Goal: Task Accomplishment & Management: Manage account settings

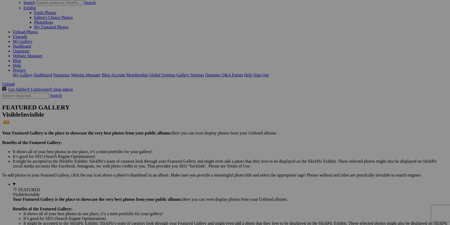
scroll to position [27, 0]
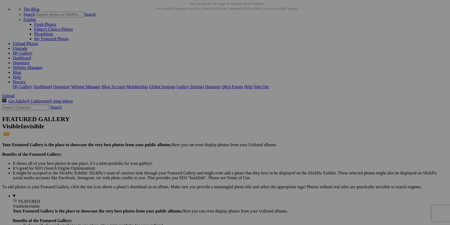
click at [190, 147] on span "Yes" at bounding box center [187, 147] width 6 height 5
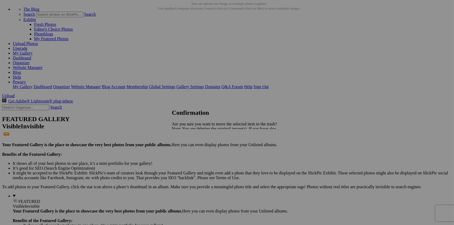
click at [190, 148] on span "Yes" at bounding box center [187, 147] width 6 height 5
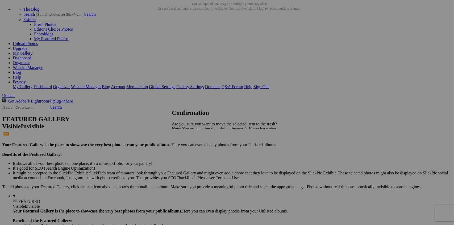
click at [190, 146] on span "Yes" at bounding box center [187, 147] width 6 height 5
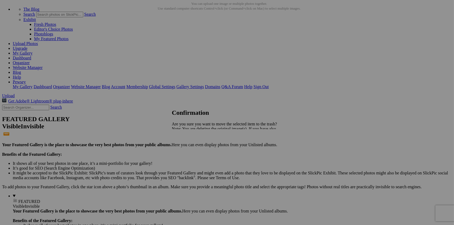
click at [190, 147] on link "Yes" at bounding box center [187, 147] width 6 height 5
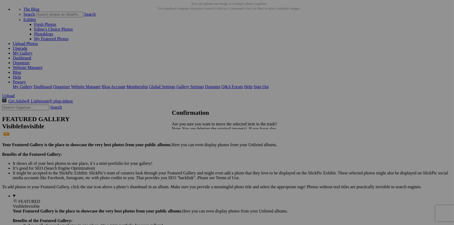
click at [190, 147] on span "Yes" at bounding box center [187, 147] width 6 height 5
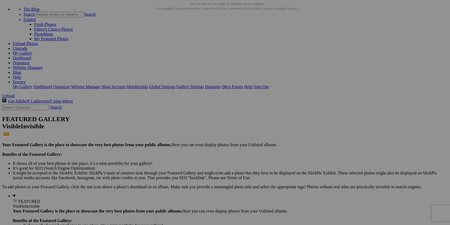
click at [190, 146] on span "Yes" at bounding box center [187, 147] width 6 height 5
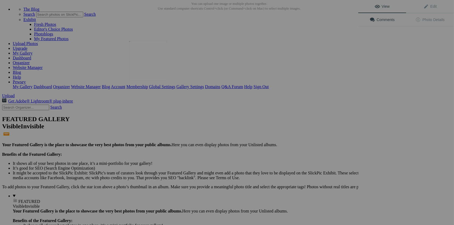
click at [155, 71] on img at bounding box center [148, 61] width 38 height 40
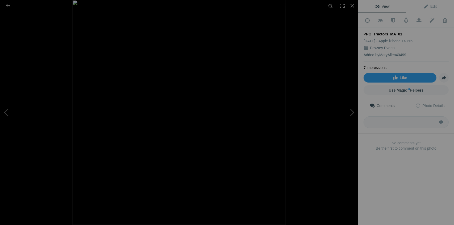
click at [353, 112] on button at bounding box center [339, 112] width 40 height 81
click at [354, 113] on button at bounding box center [339, 112] width 40 height 81
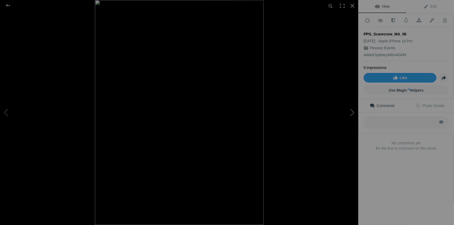
click at [353, 114] on button at bounding box center [339, 112] width 40 height 81
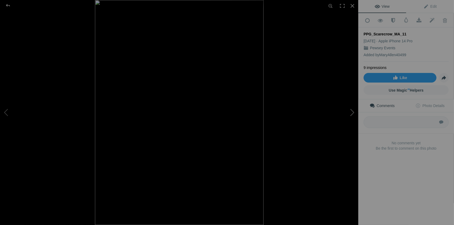
click at [353, 114] on button at bounding box center [339, 112] width 40 height 81
click at [9, 7] on div at bounding box center [7, 5] width 19 height 11
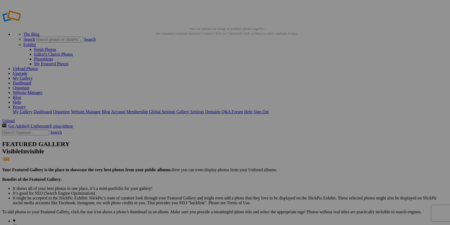
scroll to position [0, 0]
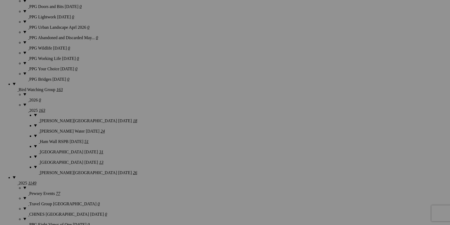
scroll to position [399, 0]
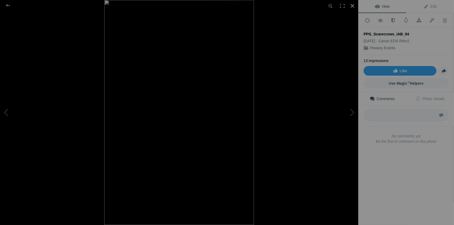
click at [353, 3] on div at bounding box center [353, 6] width 12 height 12
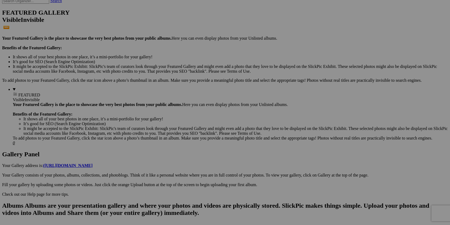
scroll to position [106, 0]
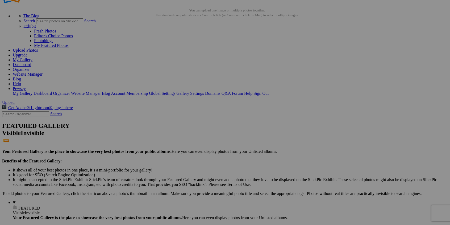
scroll to position [53, 0]
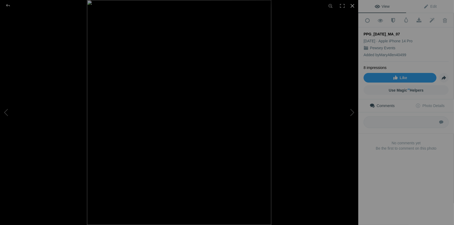
click at [353, 6] on div at bounding box center [353, 6] width 12 height 12
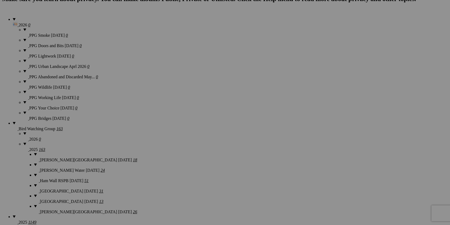
scroll to position [399, 0]
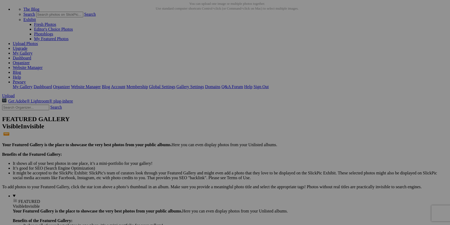
scroll to position [0, 0]
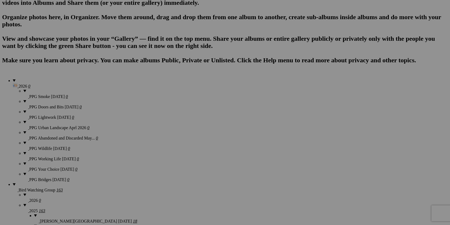
scroll to position [346, 0]
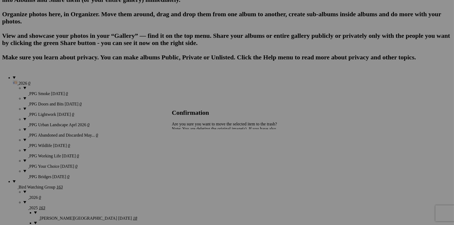
click at [190, 146] on span "Yes" at bounding box center [187, 147] width 6 height 5
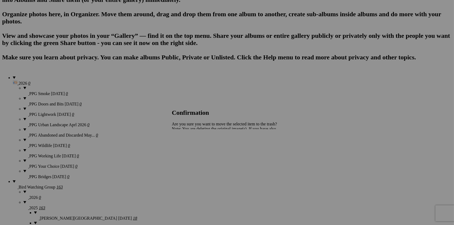
drag, startPoint x: 270, startPoint y: 147, endPoint x: 268, endPoint y: 148, distance: 2.9
click at [190, 147] on span "Yes" at bounding box center [187, 147] width 6 height 5
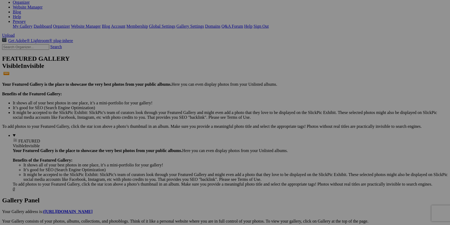
scroll to position [80, 0]
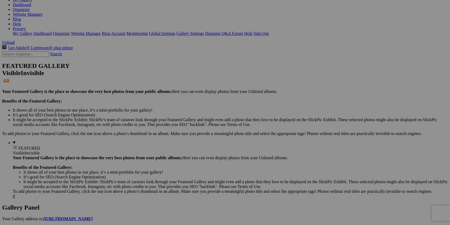
click at [190, 147] on span "Yes" at bounding box center [187, 147] width 6 height 5
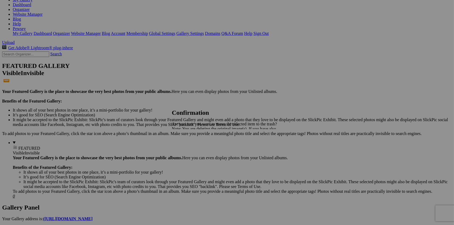
click at [190, 146] on span "Yes" at bounding box center [187, 147] width 6 height 5
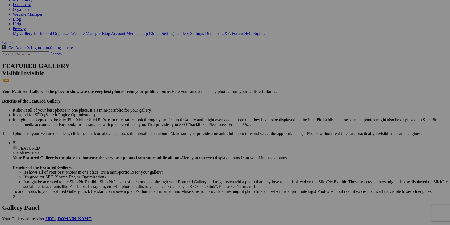
click at [190, 147] on span "Yes" at bounding box center [187, 147] width 6 height 5
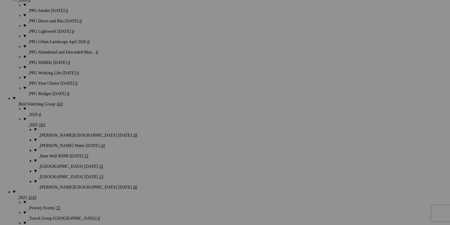
scroll to position [426, 0]
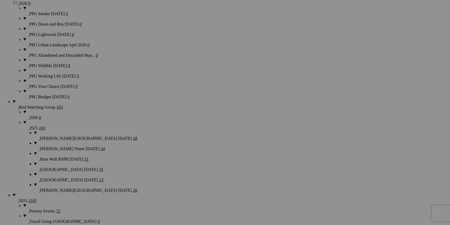
click at [190, 145] on span "Yes" at bounding box center [187, 147] width 6 height 5
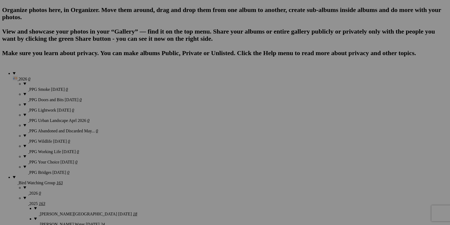
scroll to position [346, 0]
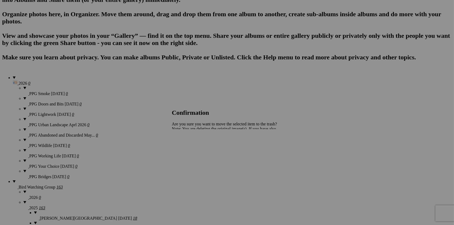
click at [190, 147] on link "Yes" at bounding box center [187, 147] width 6 height 5
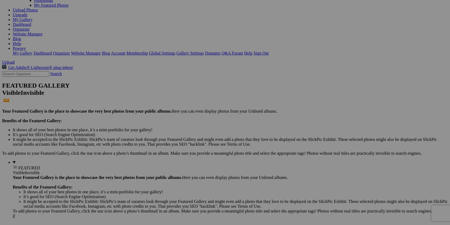
scroll to position [0, 0]
